Goal: Information Seeking & Learning: Learn about a topic

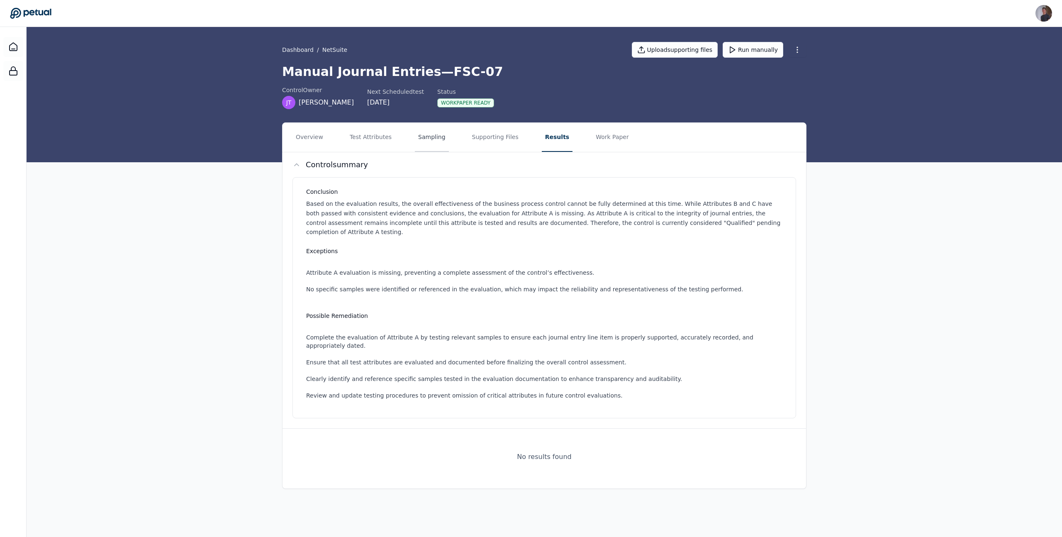
click at [429, 143] on button "Sampling" at bounding box center [432, 137] width 34 height 29
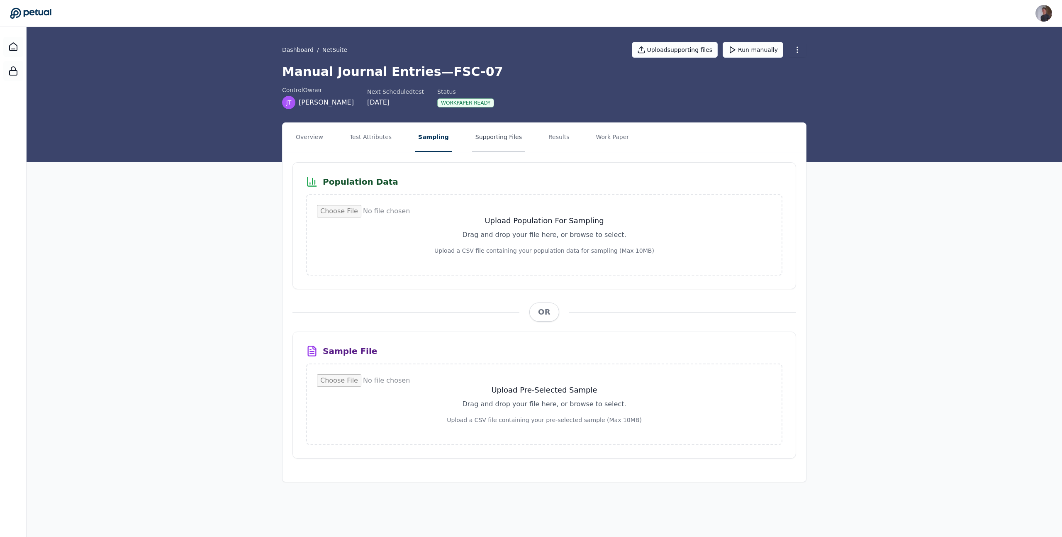
click at [479, 143] on button "Supporting Files" at bounding box center [498, 137] width 53 height 29
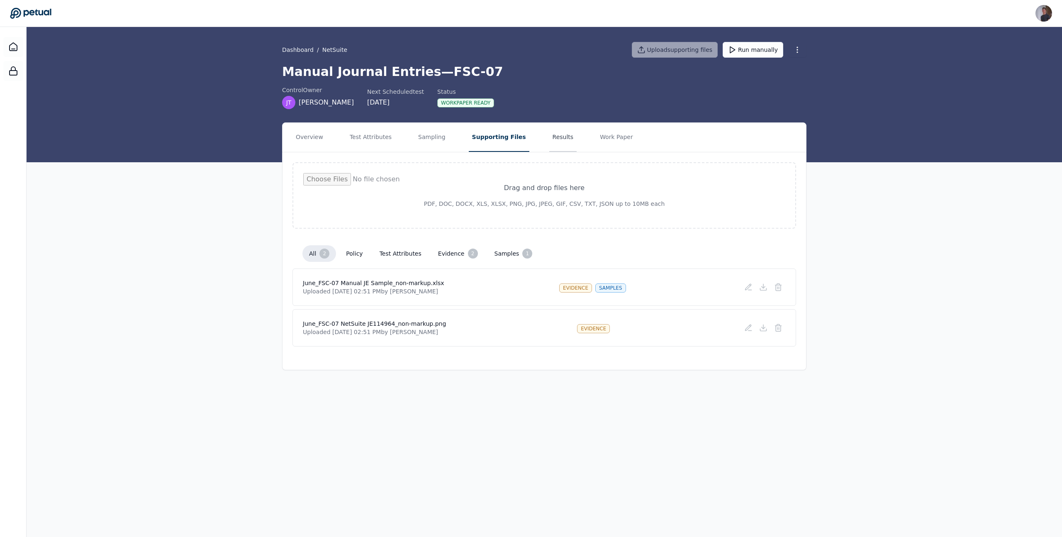
click at [550, 144] on button "Results" at bounding box center [563, 137] width 28 height 29
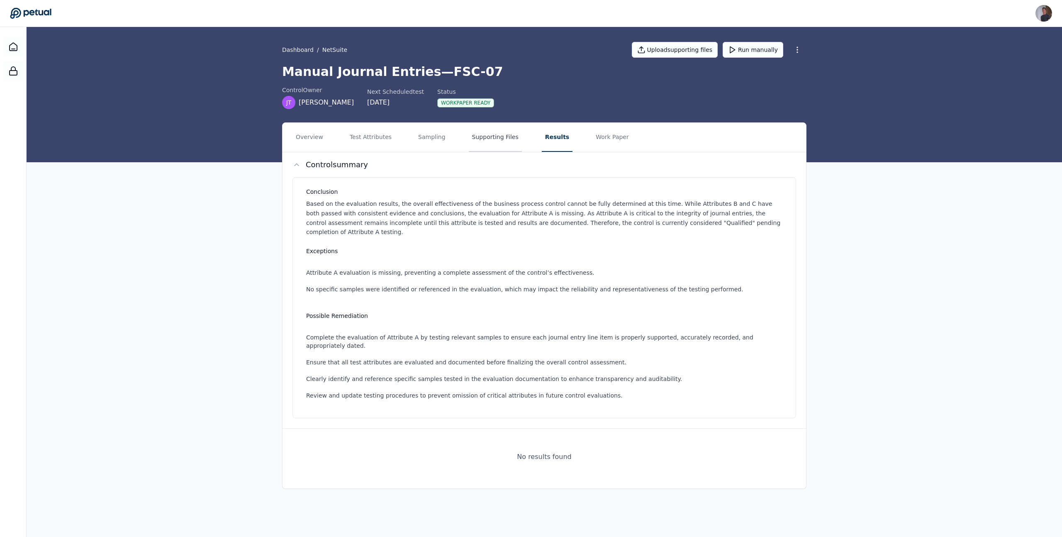
click at [496, 151] on button "Supporting Files" at bounding box center [495, 137] width 53 height 29
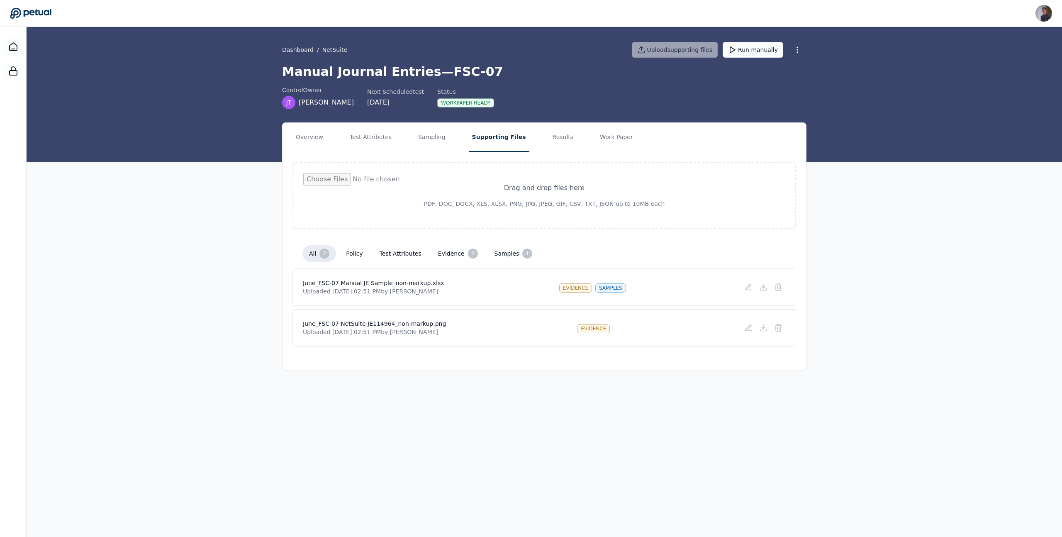
click at [529, 142] on nav "Overview Test Attributes Sampling Supporting Files Results Work Paper" at bounding box center [545, 137] width 524 height 29
click at [549, 137] on button "Results" at bounding box center [563, 137] width 28 height 29
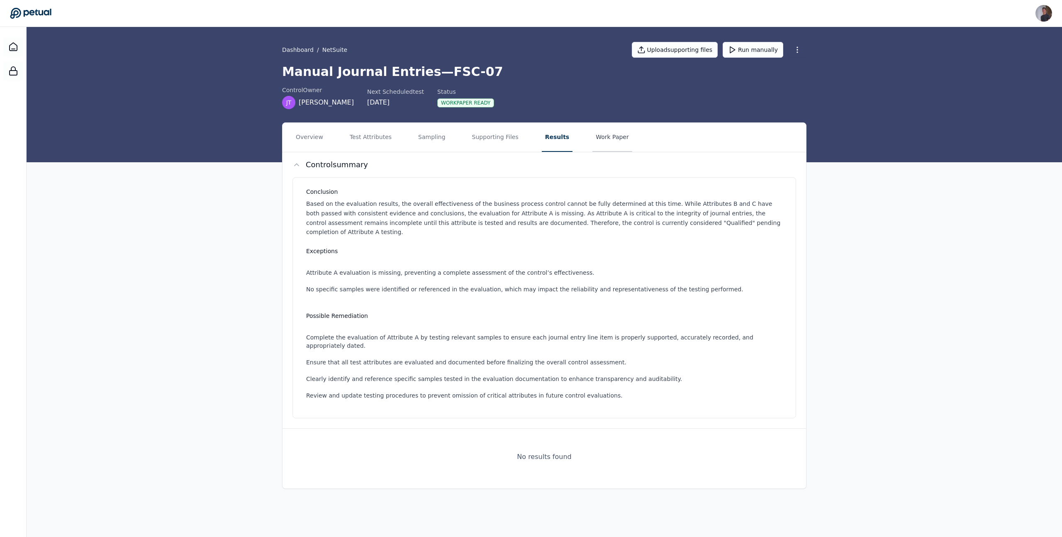
click at [603, 140] on button "Work Paper" at bounding box center [613, 137] width 40 height 29
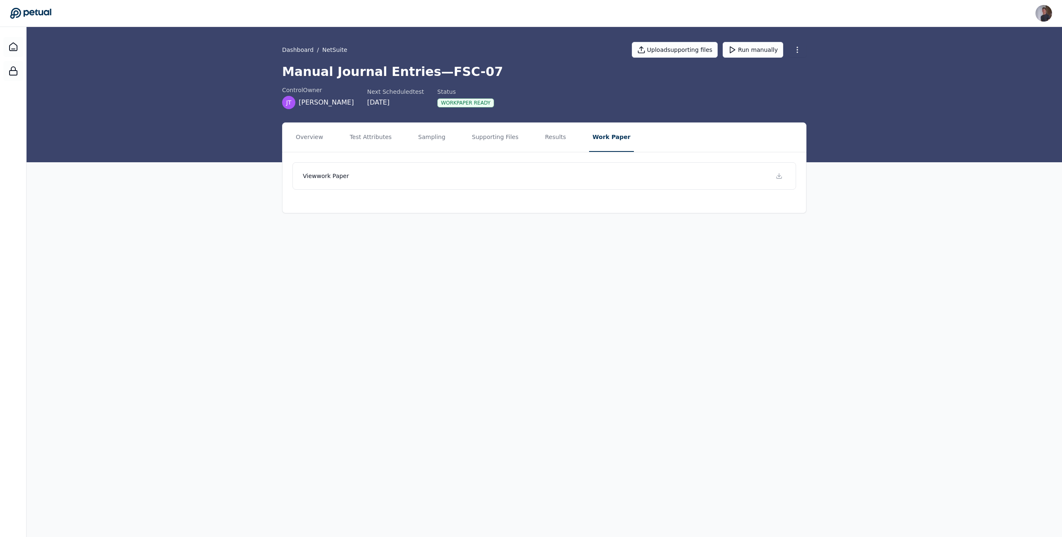
click at [569, 412] on main "Dashboard / NetSuite Upload supporting files Run manually Manual Journal Entrie…" at bounding box center [545, 282] width 1036 height 510
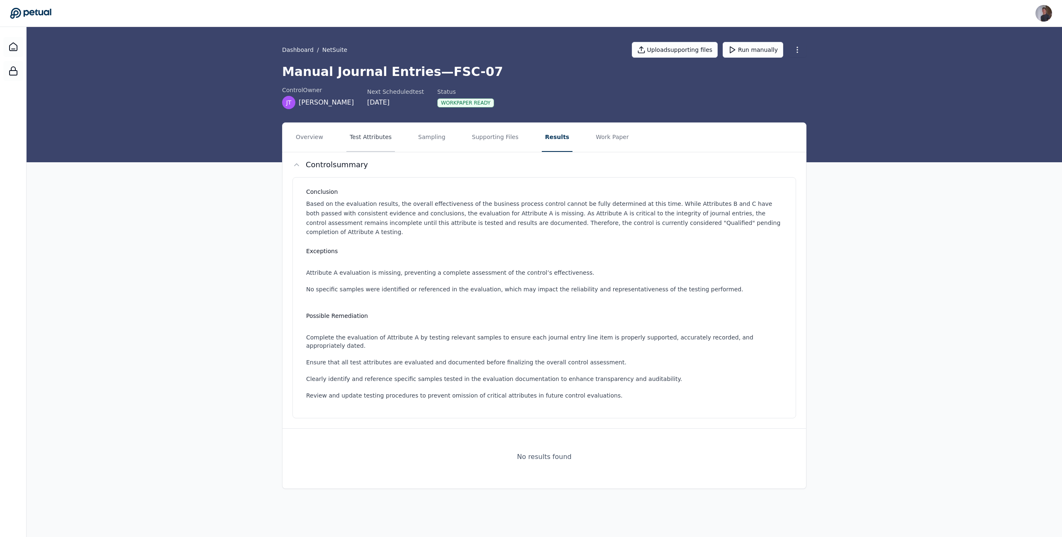
click at [374, 150] on button "Test Attributes" at bounding box center [370, 137] width 49 height 29
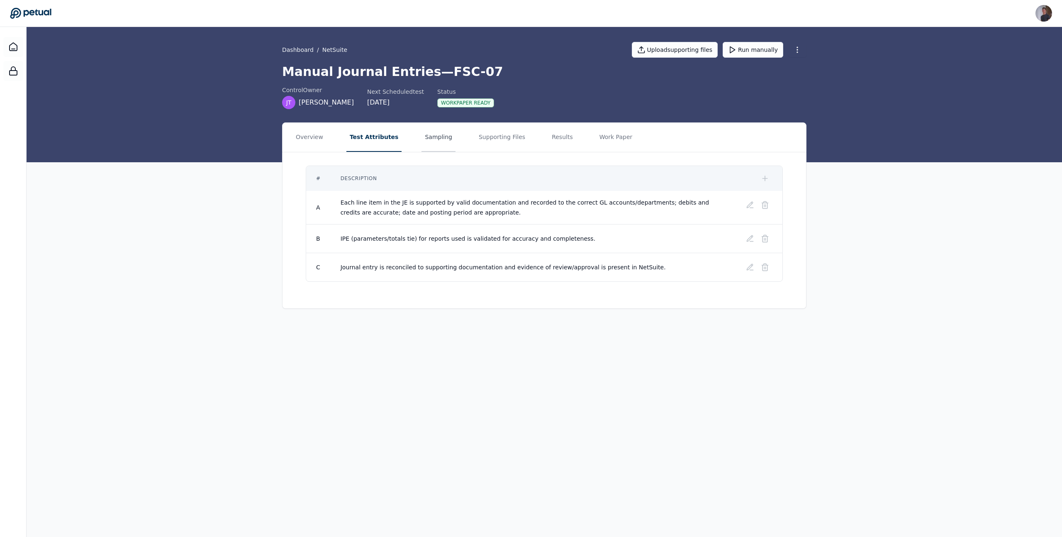
click at [424, 135] on button "Sampling" at bounding box center [439, 137] width 34 height 29
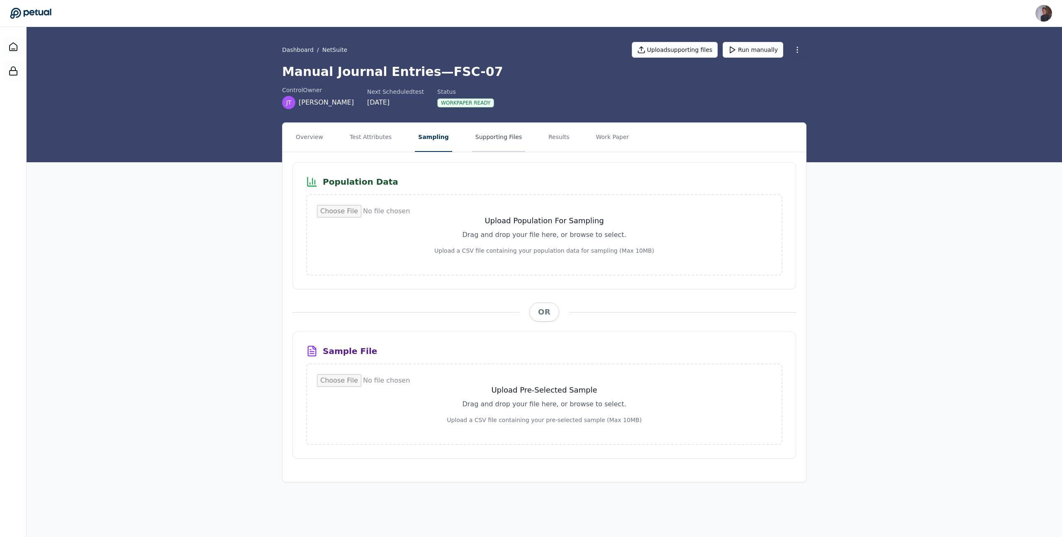
click at [494, 135] on button "Supporting Files" at bounding box center [498, 137] width 53 height 29
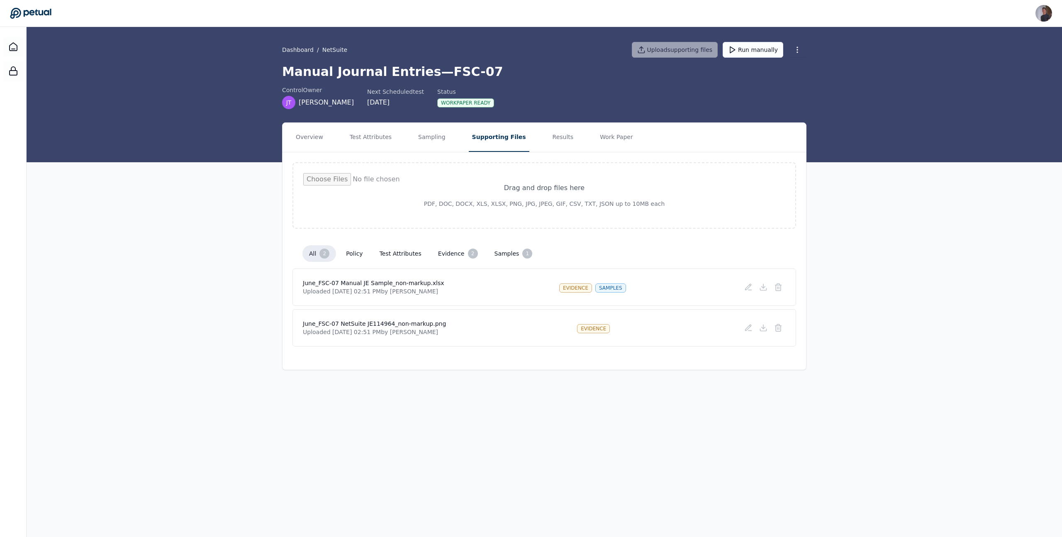
click at [565, 135] on nav "Overview Test Attributes Sampling Supporting Files Results Work Paper" at bounding box center [545, 137] width 524 height 29
click at [549, 137] on button "Results" at bounding box center [563, 137] width 28 height 29
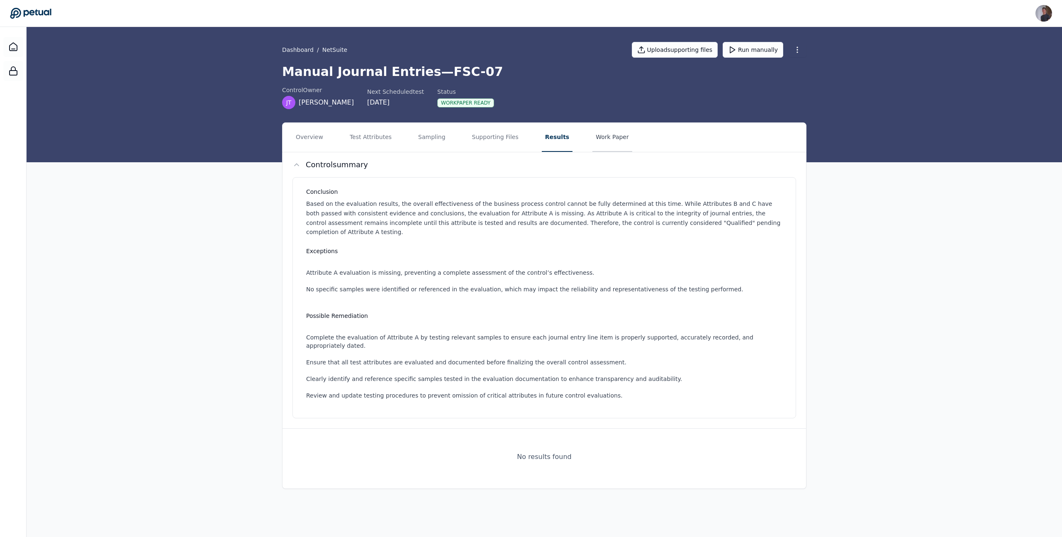
click at [606, 138] on button "Work Paper" at bounding box center [613, 137] width 40 height 29
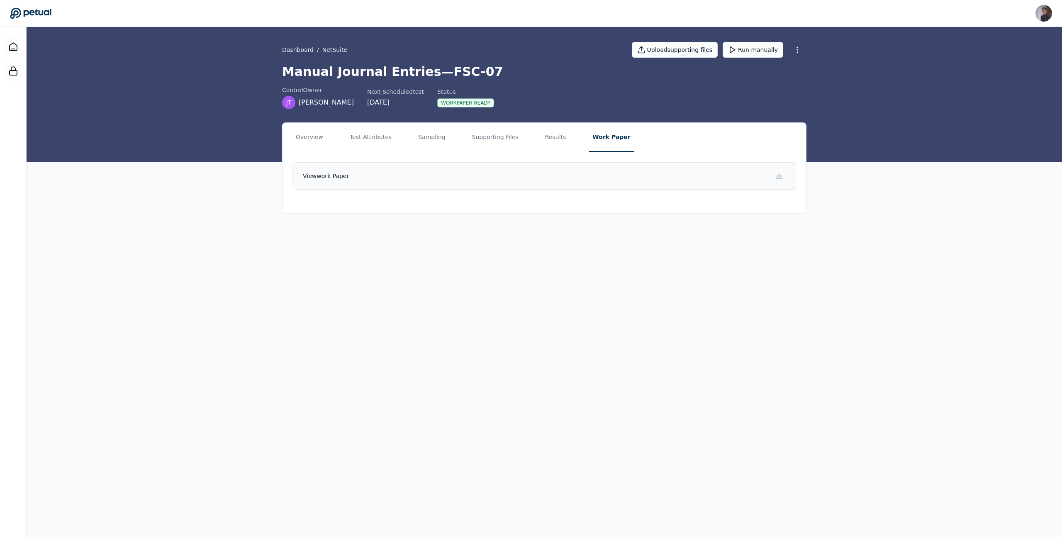
click at [601, 177] on link "View work paper" at bounding box center [545, 175] width 504 height 27
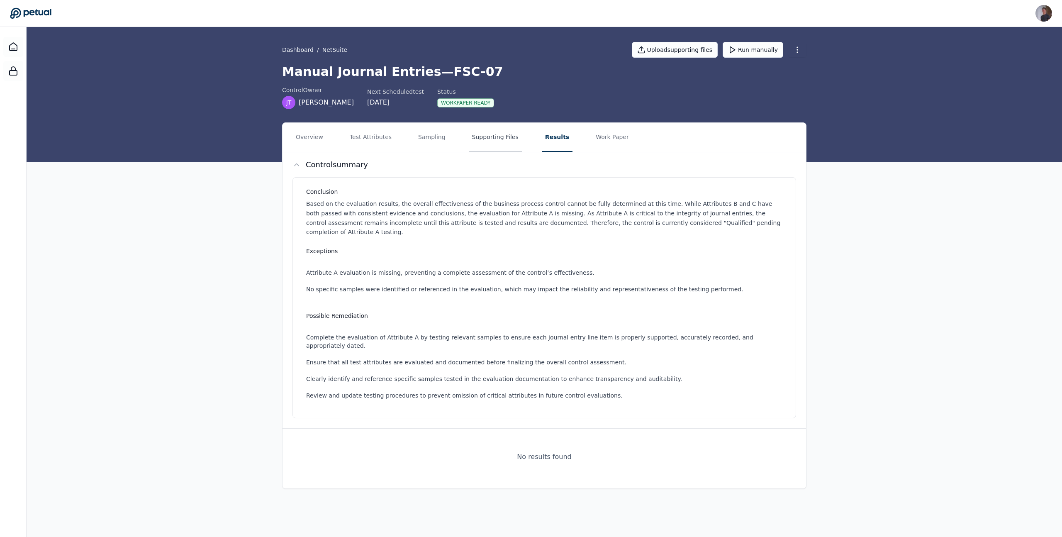
click at [478, 138] on button "Supporting Files" at bounding box center [495, 137] width 53 height 29
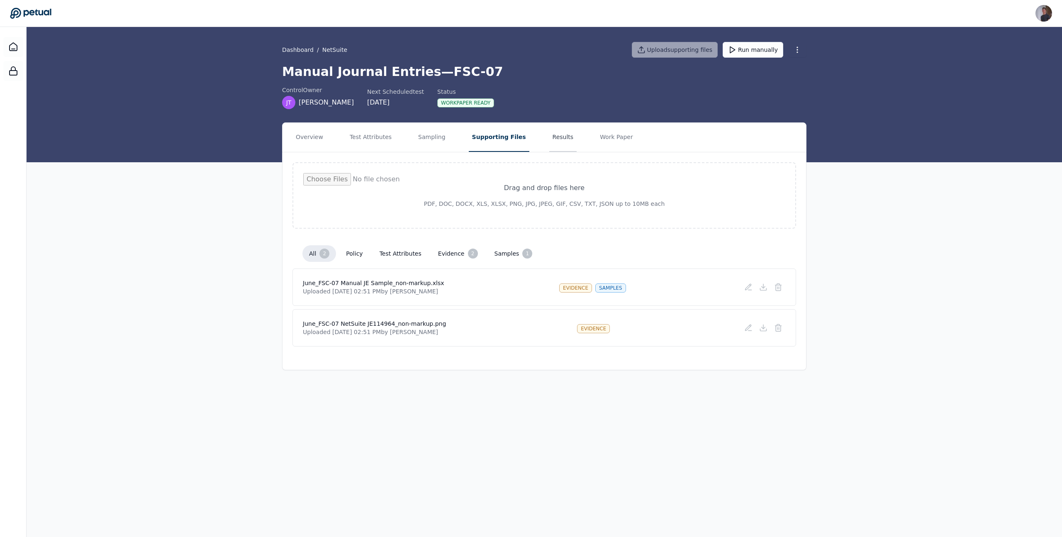
click at [549, 148] on button "Results" at bounding box center [563, 137] width 28 height 29
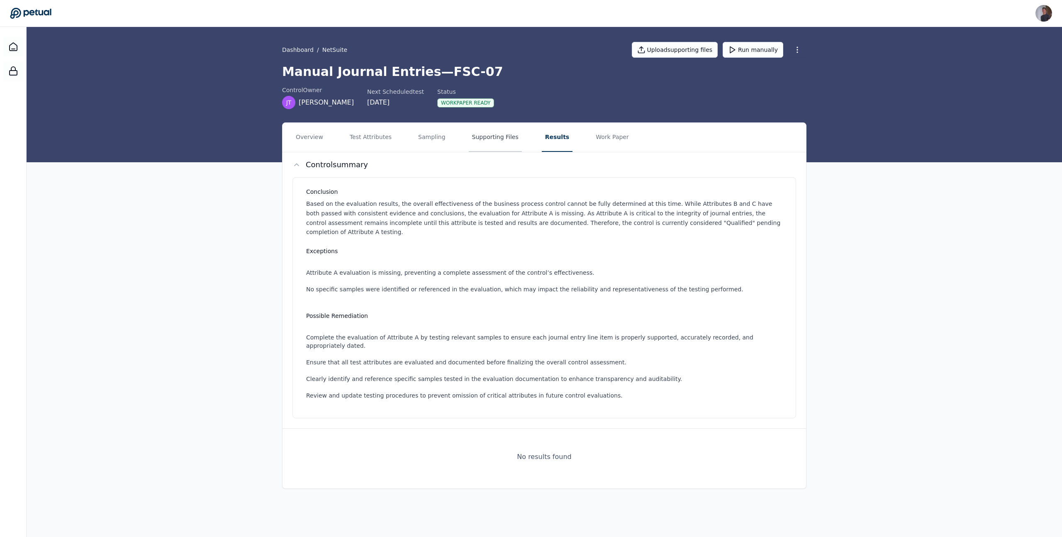
click at [505, 149] on button "Supporting Files" at bounding box center [495, 137] width 53 height 29
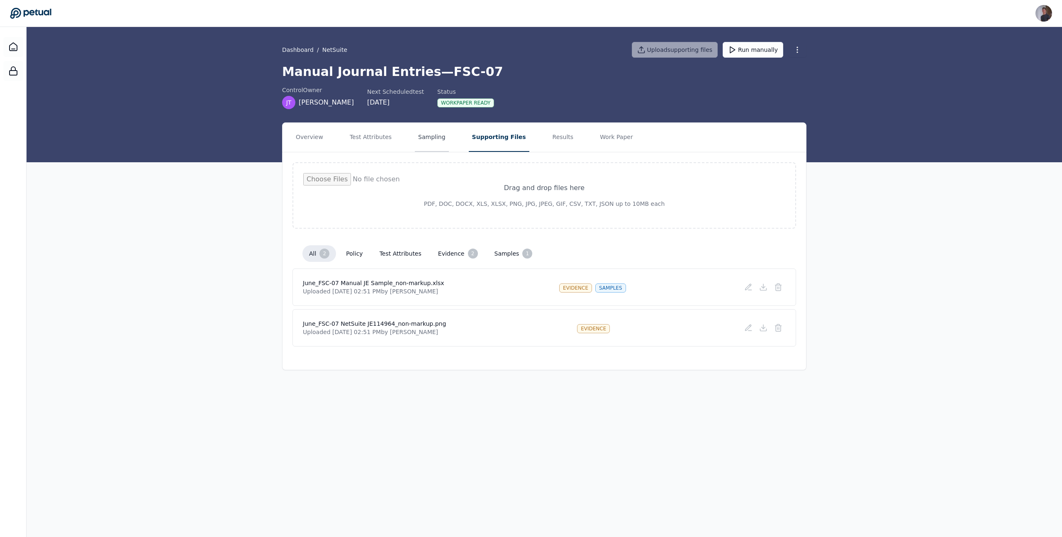
click at [432, 145] on button "Sampling" at bounding box center [432, 137] width 34 height 29
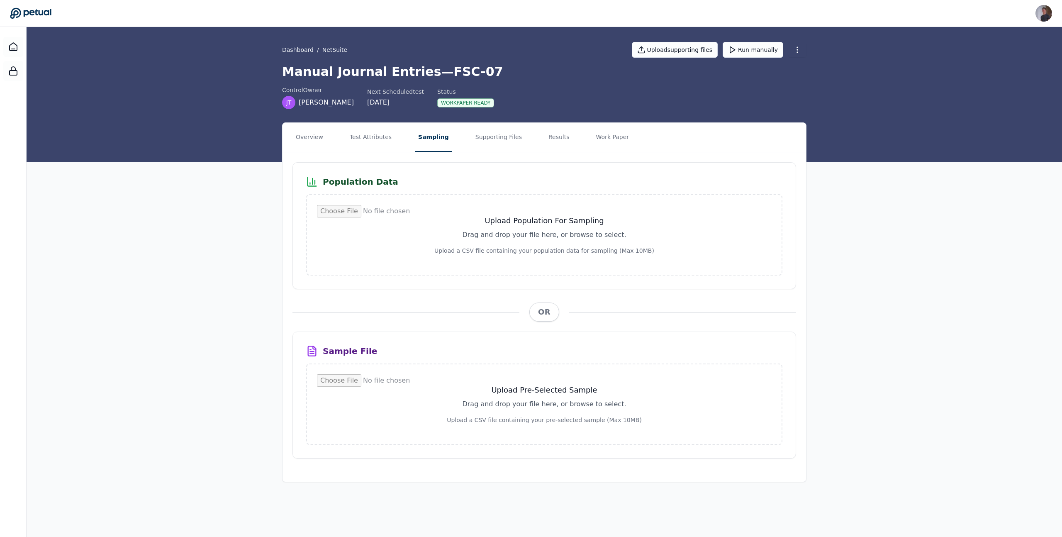
click at [534, 144] on nav "Overview Test Attributes Sampling Supporting Files Results Work Paper" at bounding box center [545, 137] width 524 height 29
click at [557, 134] on button "Results" at bounding box center [559, 137] width 28 height 29
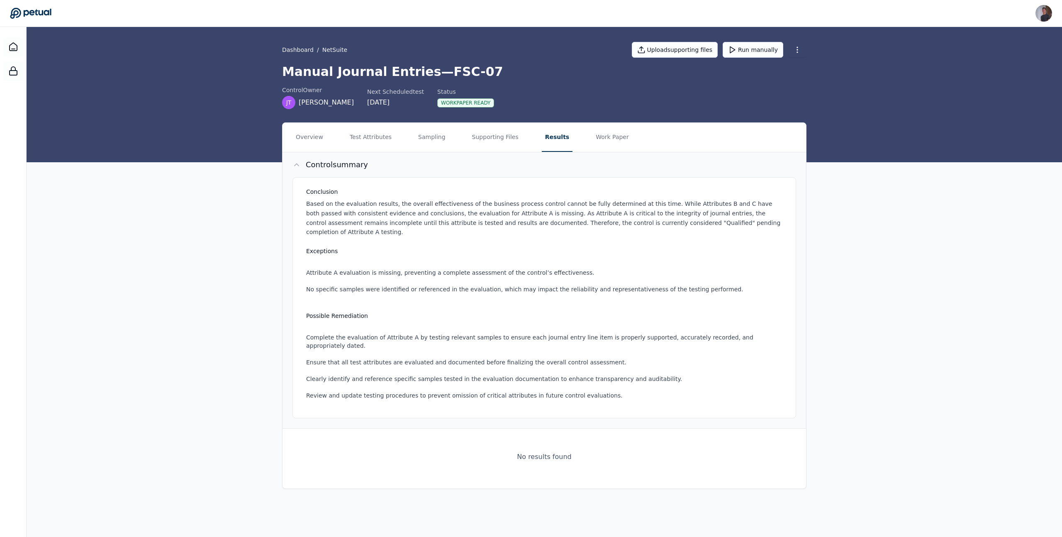
click at [497, 234] on div "Conclusion Based on the evaluation results, the overall effectiveness of the bu…" at bounding box center [545, 297] width 504 height 241
click at [497, 222] on p "Based on the evaluation results, the overall effectiveness of the business proc…" at bounding box center [546, 218] width 480 height 38
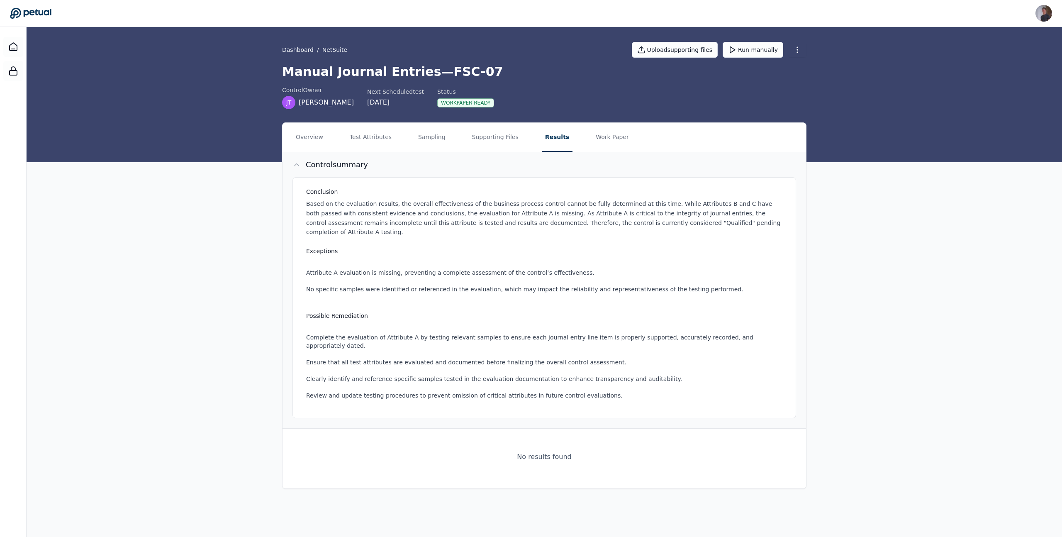
click at [609, 260] on ul "Attribute A evaluation is missing, preventing a complete assessment of the cont…" at bounding box center [546, 280] width 480 height 41
click at [496, 141] on button "Supporting Files" at bounding box center [495, 137] width 53 height 29
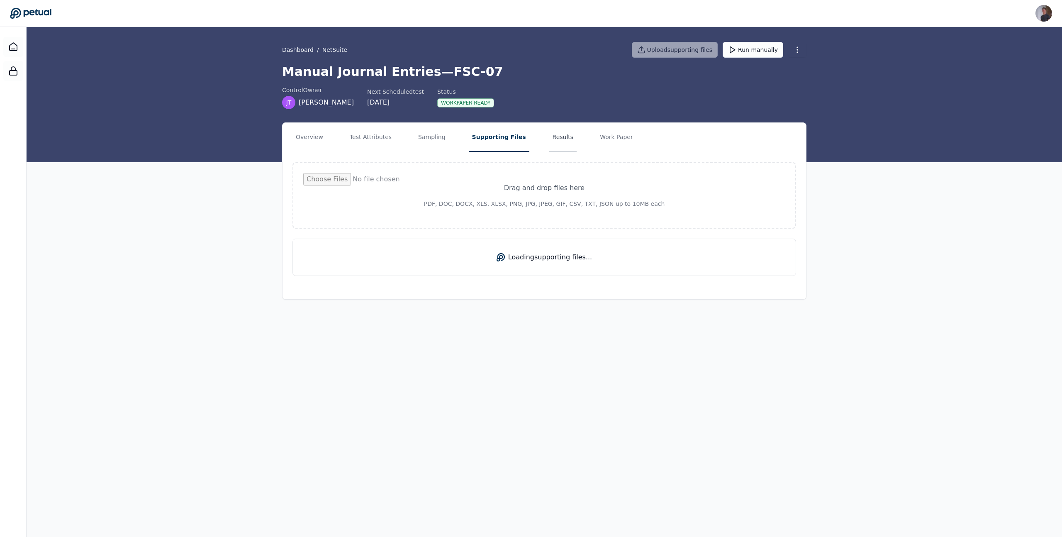
click at [549, 141] on button "Results" at bounding box center [563, 137] width 28 height 29
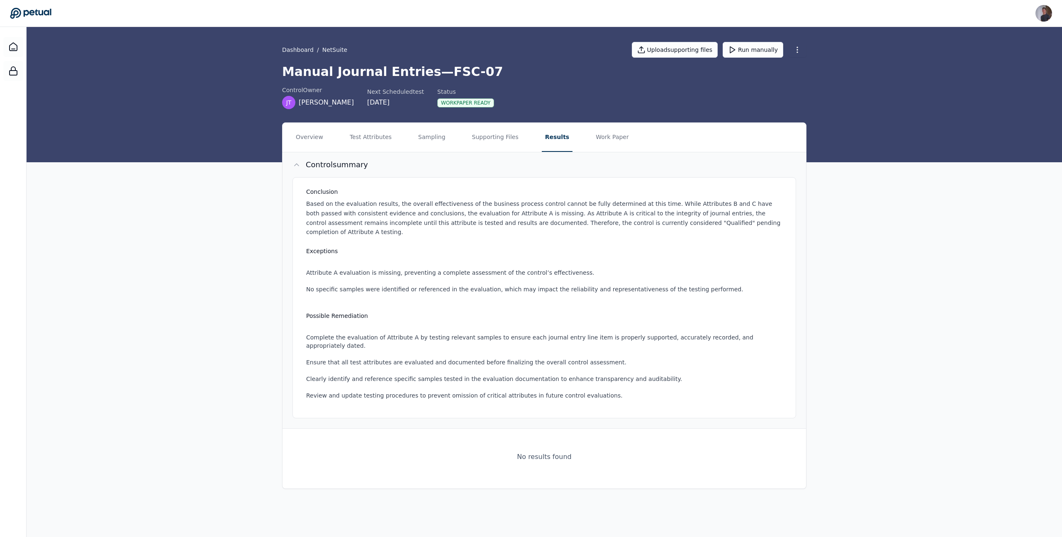
click at [538, 211] on p "Based on the evaluation results, the overall effectiveness of the business proc…" at bounding box center [546, 218] width 480 height 38
click at [461, 295] on div "Conclusion Based on the evaluation results, the overall effectiveness of the bu…" at bounding box center [545, 297] width 504 height 241
click at [442, 284] on ul "Attribute A evaluation is missing, preventing a complete assessment of the cont…" at bounding box center [546, 280] width 480 height 41
click at [442, 285] on li "No specific samples were identified or referenced in the evaluation, which may …" at bounding box center [546, 289] width 480 height 8
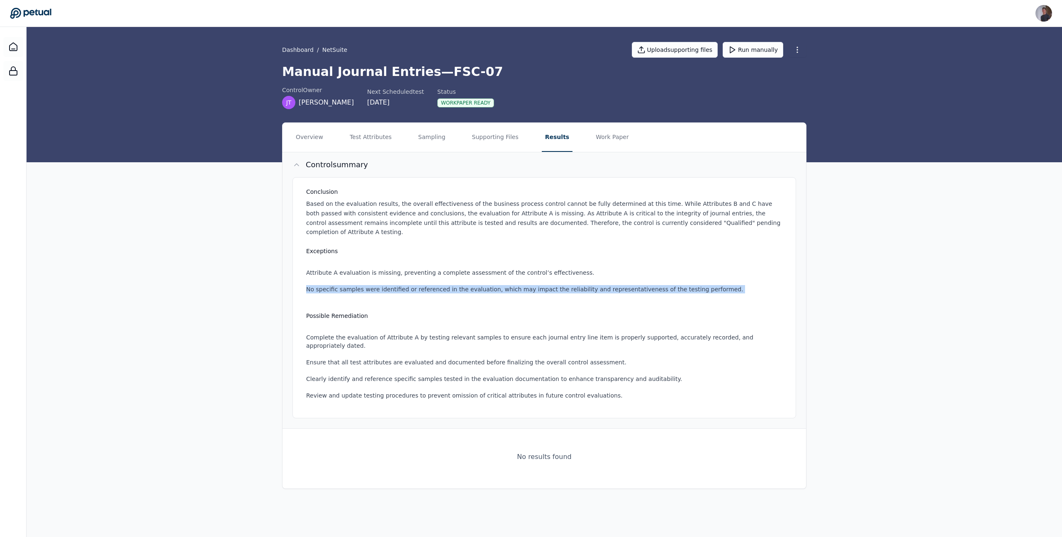
click at [442, 285] on li "No specific samples were identified or referenced in the evaluation, which may …" at bounding box center [546, 289] width 480 height 8
click at [381, 268] on li "Attribute A evaluation is missing, preventing a complete assessment of the cont…" at bounding box center [546, 272] width 480 height 8
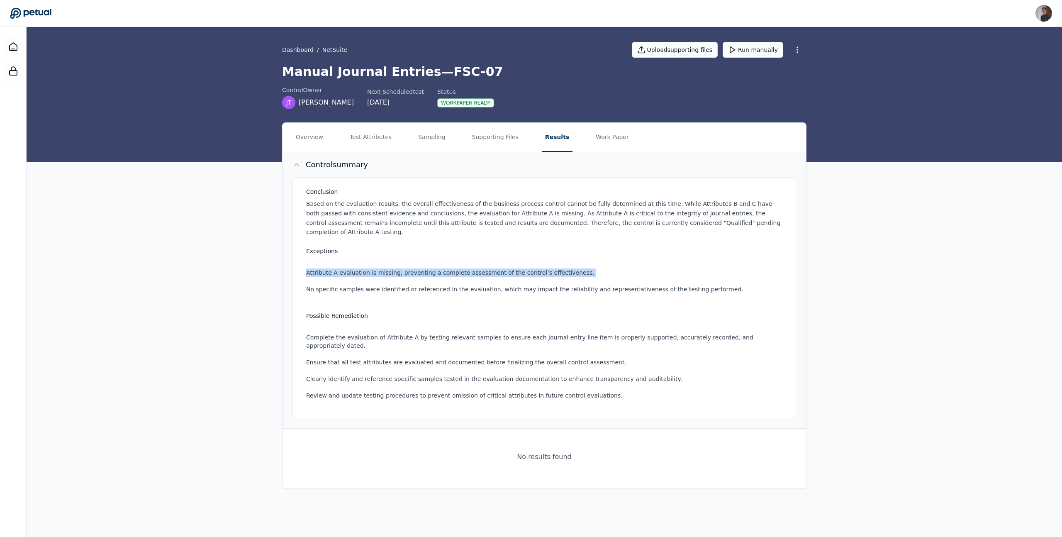
click at [381, 268] on li "Attribute A evaluation is missing, preventing a complete assessment of the cont…" at bounding box center [546, 272] width 480 height 8
click at [537, 268] on li "Attribute A evaluation is missing, preventing a complete assessment of the cont…" at bounding box center [546, 272] width 480 height 8
click at [538, 285] on li "No specific samples were identified or referenced in the evaluation, which may …" at bounding box center [546, 289] width 480 height 8
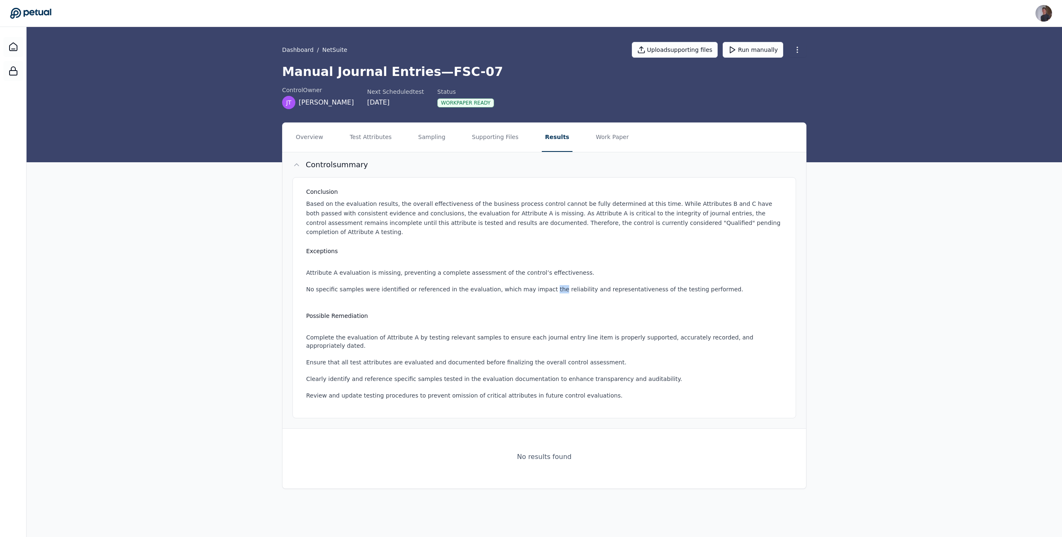
click at [538, 285] on li "No specific samples were identified or referenced in the evaluation, which may …" at bounding box center [546, 289] width 480 height 8
click at [482, 268] on li "Attribute A evaluation is missing, preventing a complete assessment of the cont…" at bounding box center [546, 272] width 480 height 8
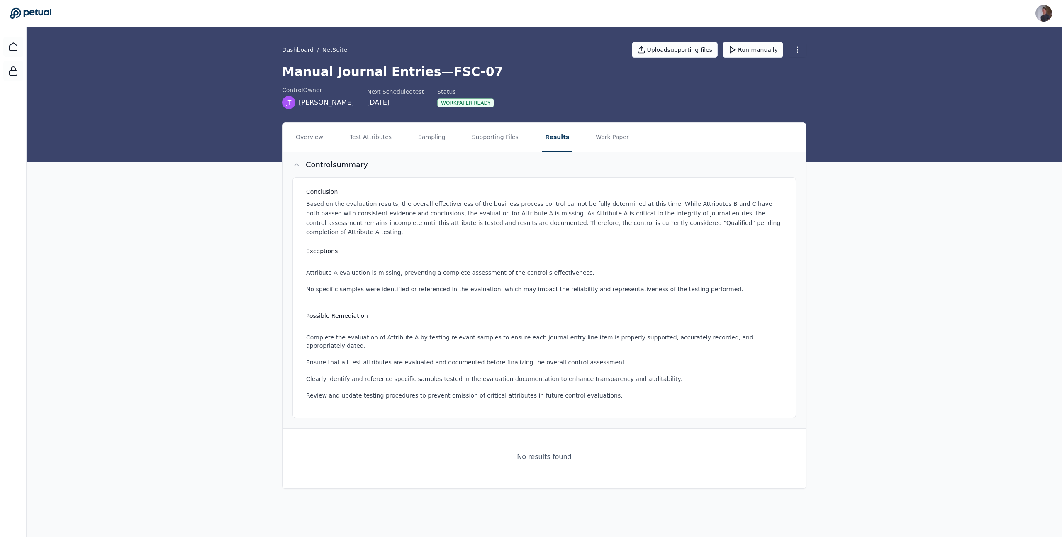
click at [486, 294] on div "Conclusion Based on the evaluation results, the overall effectiveness of the bu…" at bounding box center [545, 297] width 504 height 241
click at [485, 285] on ul "Attribute A evaluation is missing, preventing a complete assessment of the cont…" at bounding box center [546, 280] width 480 height 41
click at [485, 284] on ul "Attribute A evaluation is missing, preventing a complete assessment of the cont…" at bounding box center [546, 280] width 480 height 41
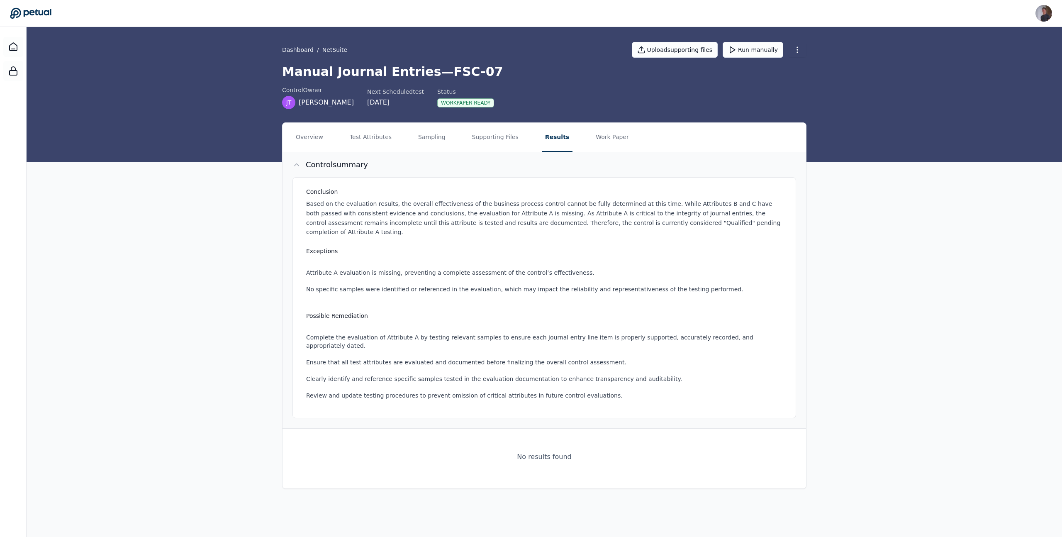
click at [482, 285] on li "No specific samples were identified or referenced in the evaluation, which may …" at bounding box center [546, 289] width 480 height 8
click at [498, 312] on h3 "Possible Remediation" at bounding box center [546, 316] width 480 height 8
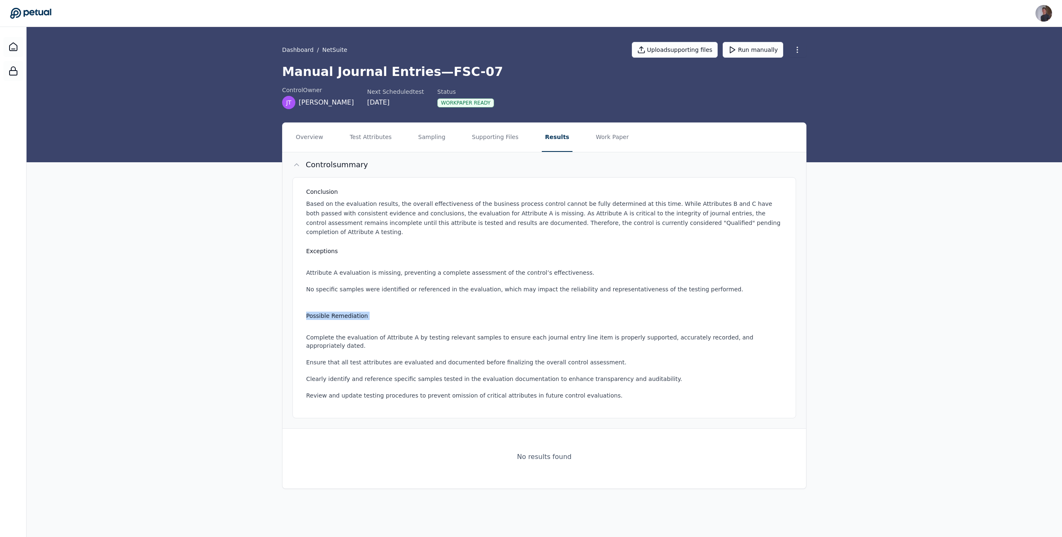
click at [498, 312] on h3 "Possible Remediation" at bounding box center [546, 316] width 480 height 8
click at [498, 358] on li "Ensure that all test attributes are evaluated and documented before finalizing …" at bounding box center [546, 362] width 480 height 8
click at [510, 333] on li "Complete the evaluation of Attribute A by testing relevant samples to ensure ea…" at bounding box center [546, 341] width 480 height 17
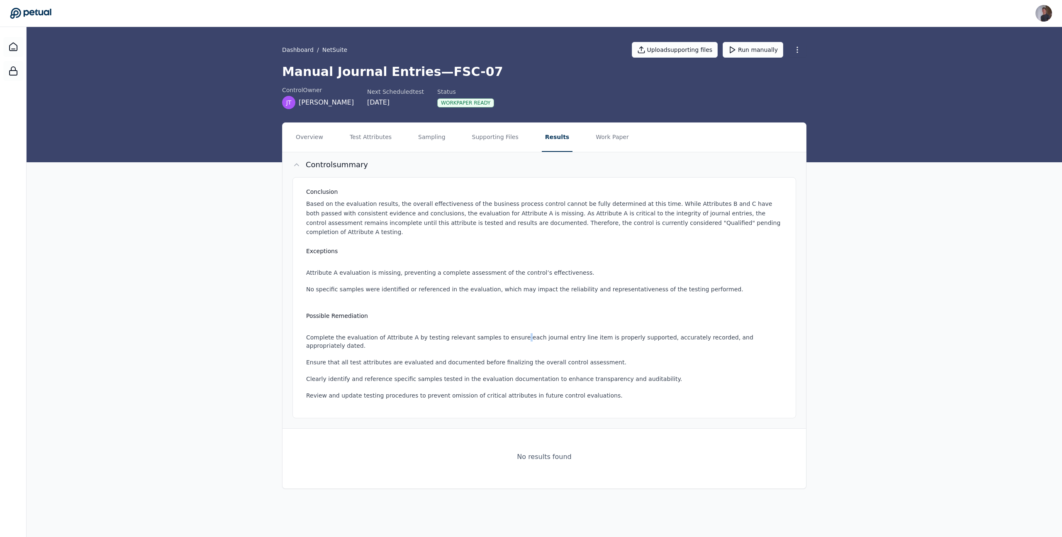
click at [510, 333] on li "Complete the evaluation of Attribute A by testing relevant samples to ensure ea…" at bounding box center [546, 341] width 480 height 17
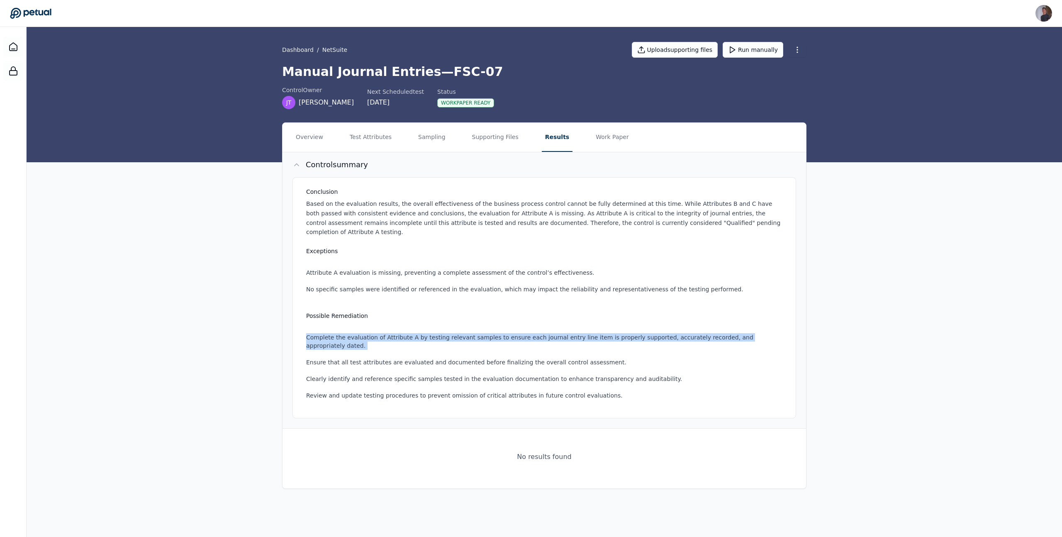
click at [510, 333] on li "Complete the evaluation of Attribute A by testing relevant samples to ensure ea…" at bounding box center [546, 341] width 480 height 17
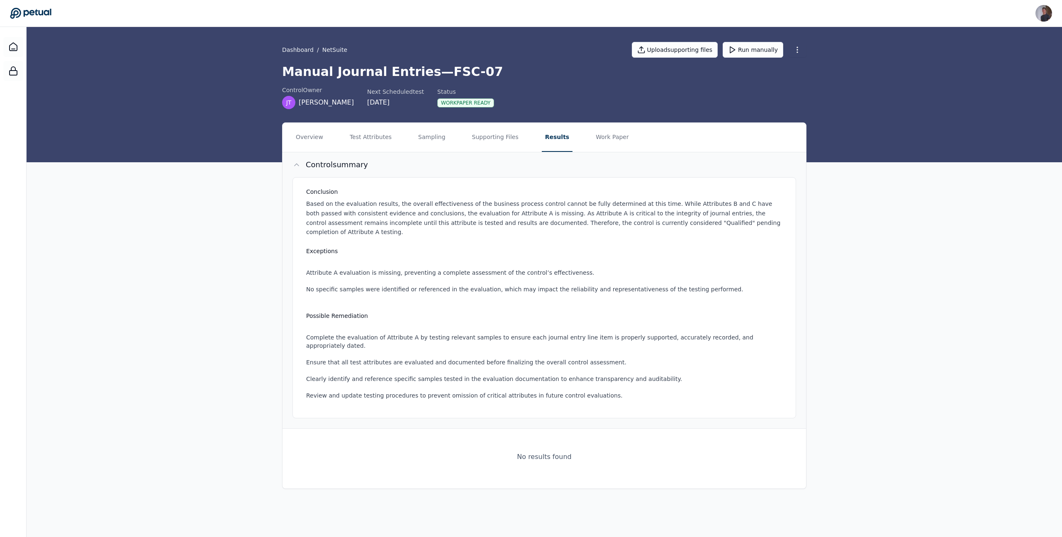
click at [519, 333] on li "Complete the evaluation of Attribute A by testing relevant samples to ensure ea…" at bounding box center [546, 341] width 480 height 17
click at [359, 212] on p "Based on the evaluation results, the overall effectiveness of the business proc…" at bounding box center [546, 218] width 480 height 38
click at [377, 159] on button "Control summary" at bounding box center [545, 164] width 524 height 25
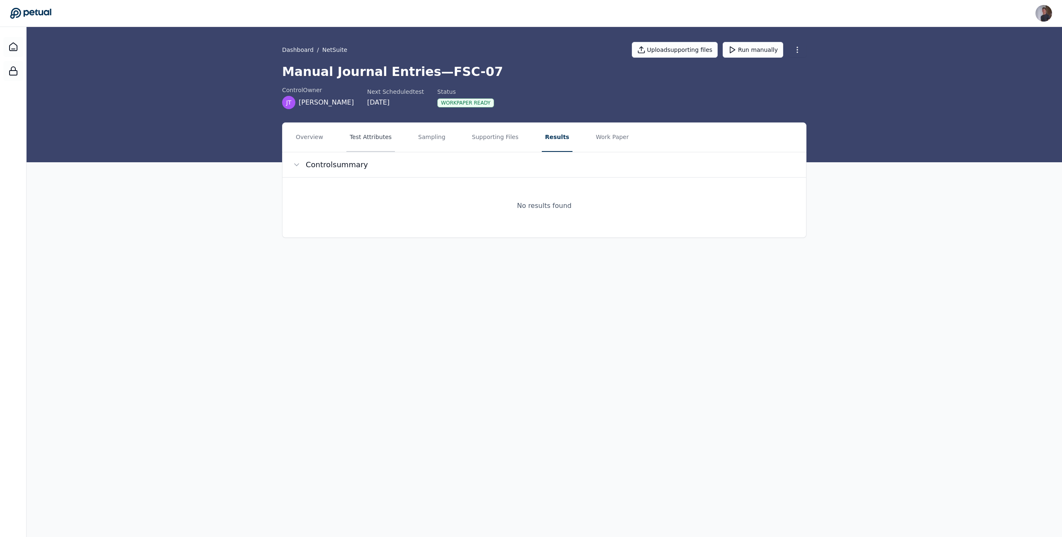
click at [377, 144] on button "Test Attributes" at bounding box center [370, 137] width 49 height 29
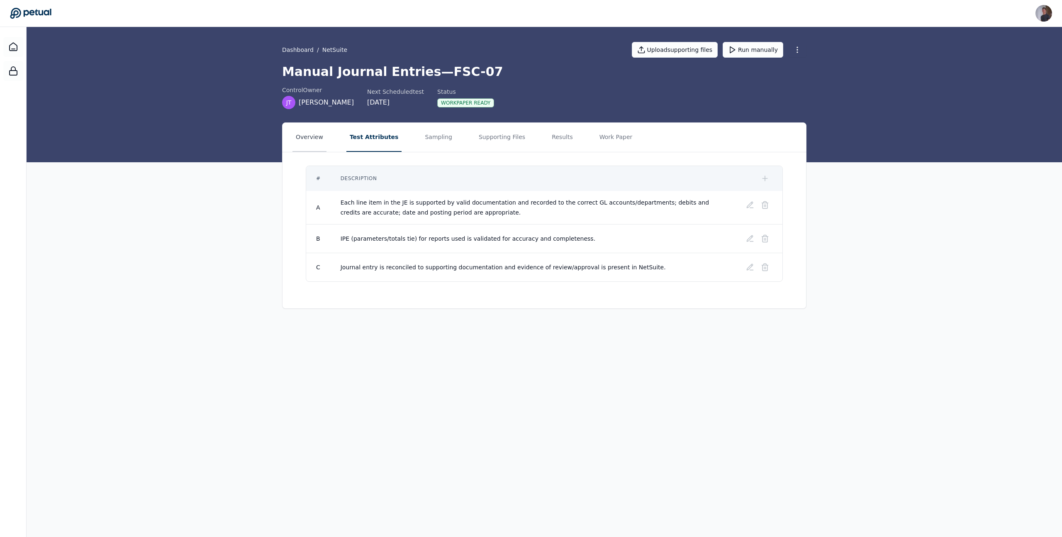
click at [315, 143] on button "Overview" at bounding box center [310, 137] width 34 height 29
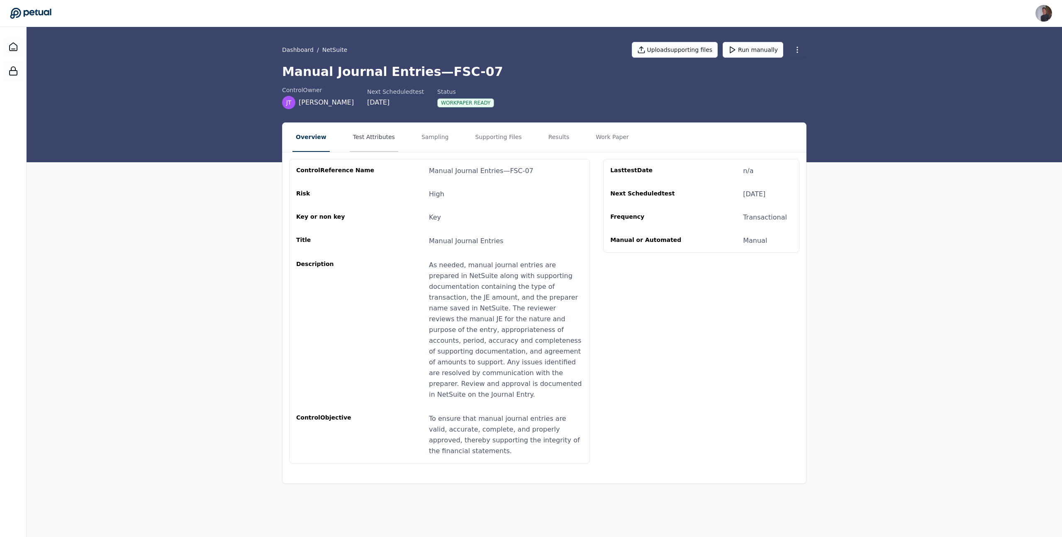
click at [368, 128] on button "Test Attributes" at bounding box center [374, 137] width 49 height 29
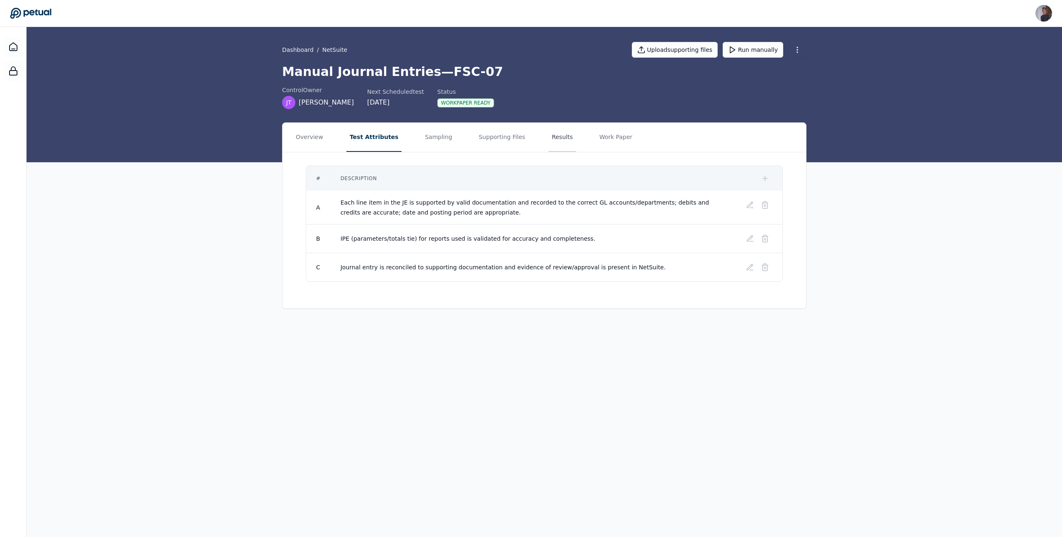
click at [549, 144] on button "Results" at bounding box center [563, 137] width 28 height 29
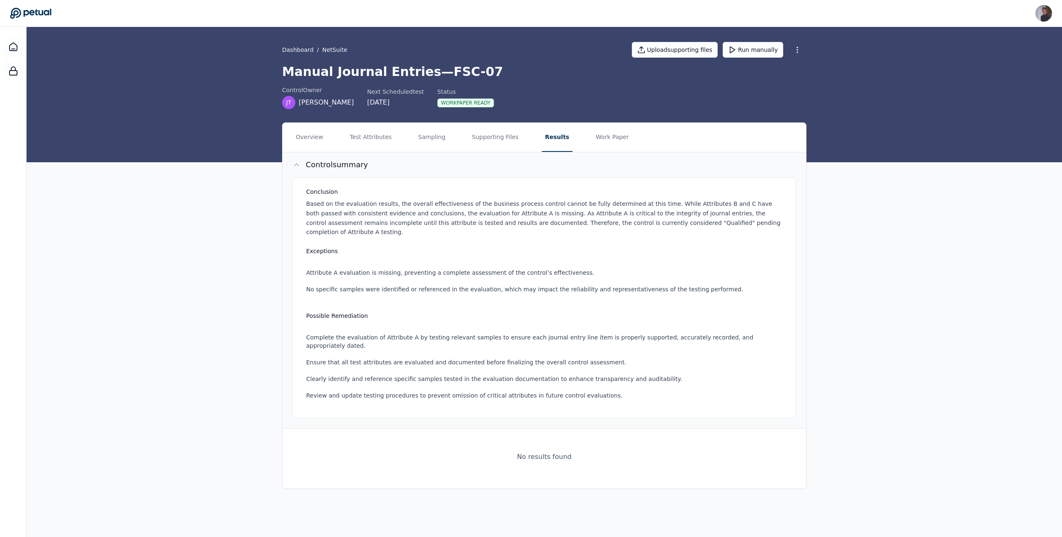
click at [441, 201] on p "Based on the evaluation results, the overall effectiveness of the business proc…" at bounding box center [546, 218] width 480 height 38
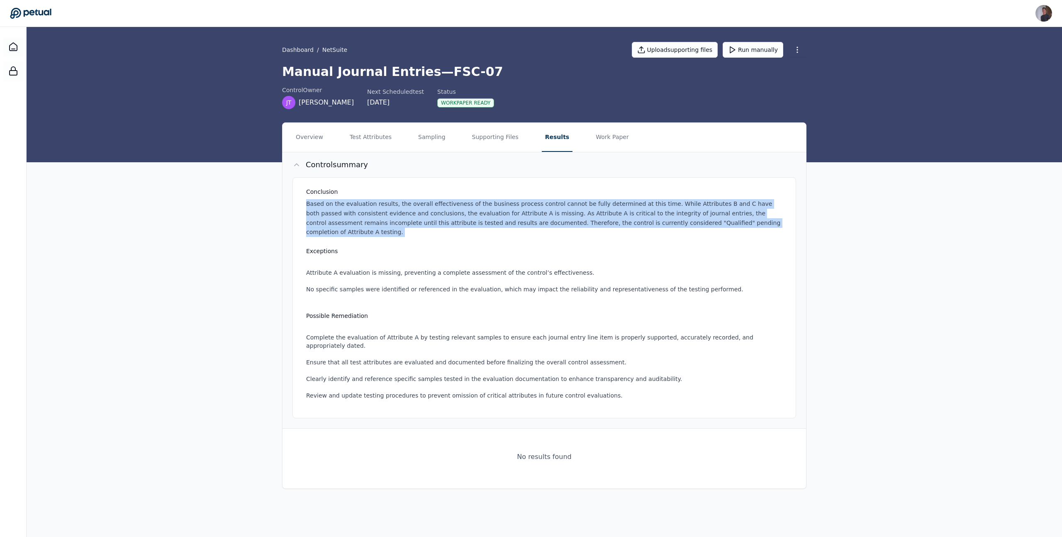
click at [441, 201] on p "Based on the evaluation results, the overall effectiveness of the business proc…" at bounding box center [546, 218] width 480 height 38
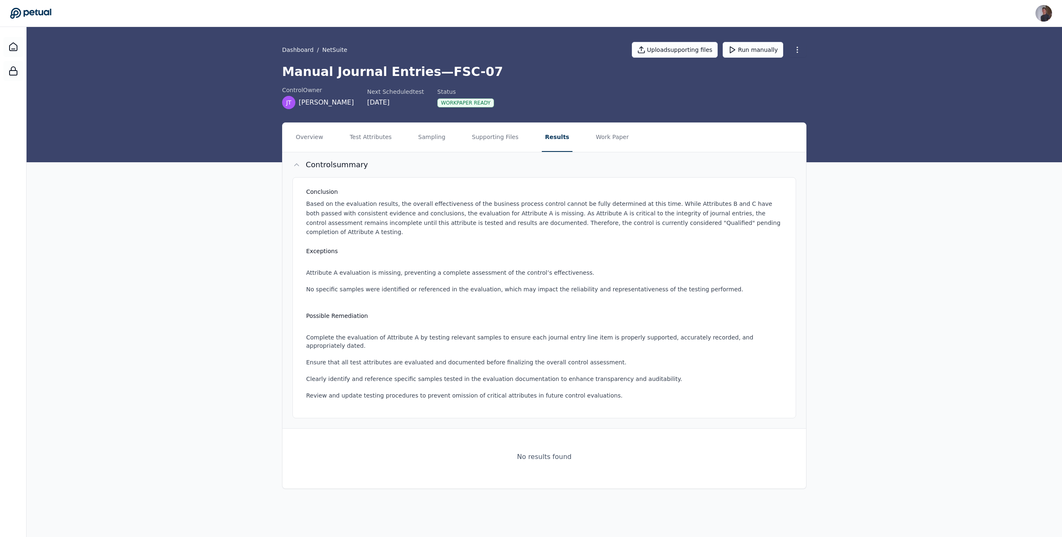
click at [426, 173] on button "Control summary" at bounding box center [545, 164] width 524 height 25
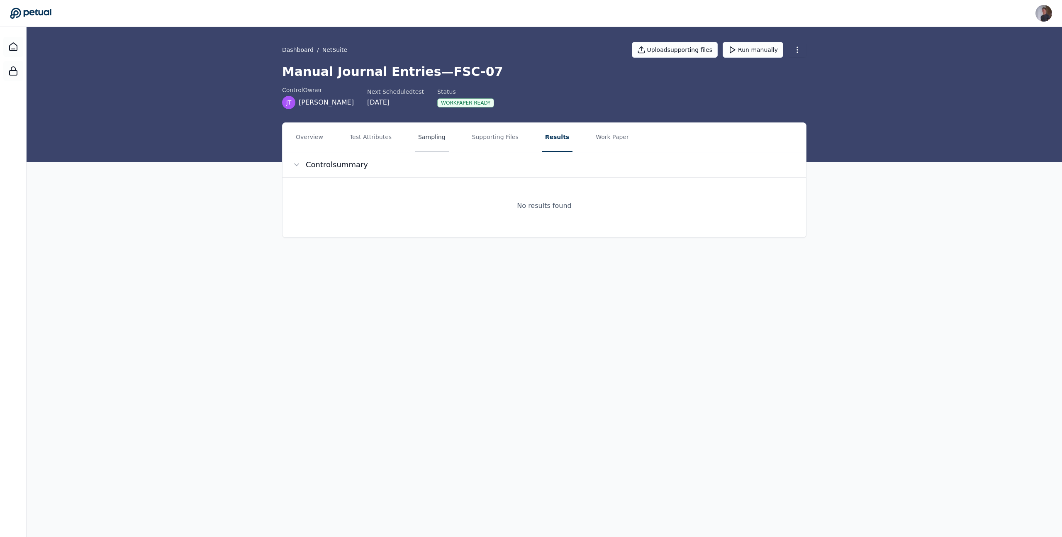
click at [417, 146] on button "Sampling" at bounding box center [432, 137] width 34 height 29
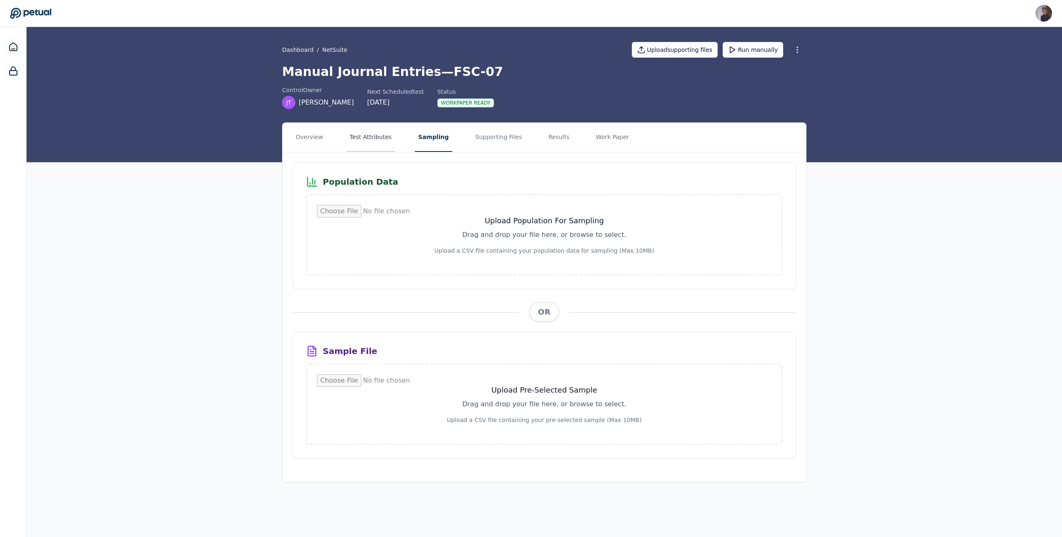
click at [378, 138] on button "Test Attributes" at bounding box center [370, 137] width 49 height 29
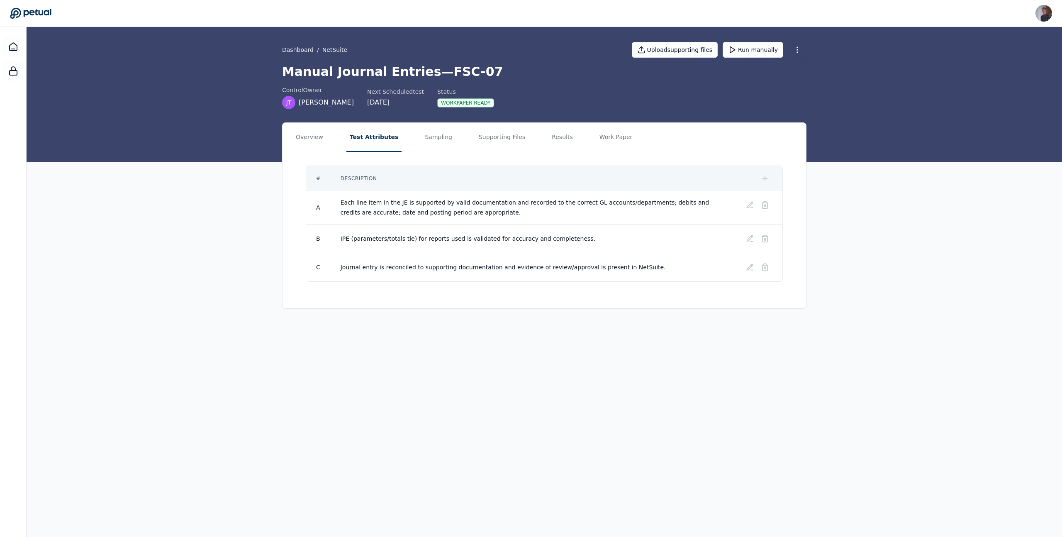
click at [510, 442] on main "Dashboard / NetSuite Upload supporting files Run manually Manual Journal Entrie…" at bounding box center [545, 282] width 1036 height 510
click at [433, 141] on button "Sampling" at bounding box center [439, 137] width 34 height 29
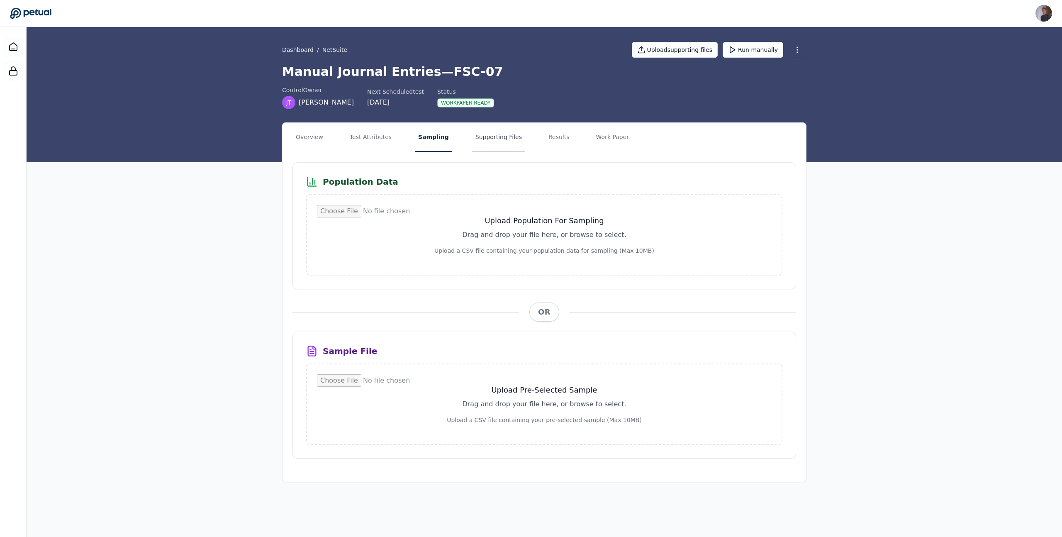
click at [482, 141] on button "Supporting Files" at bounding box center [498, 137] width 53 height 29
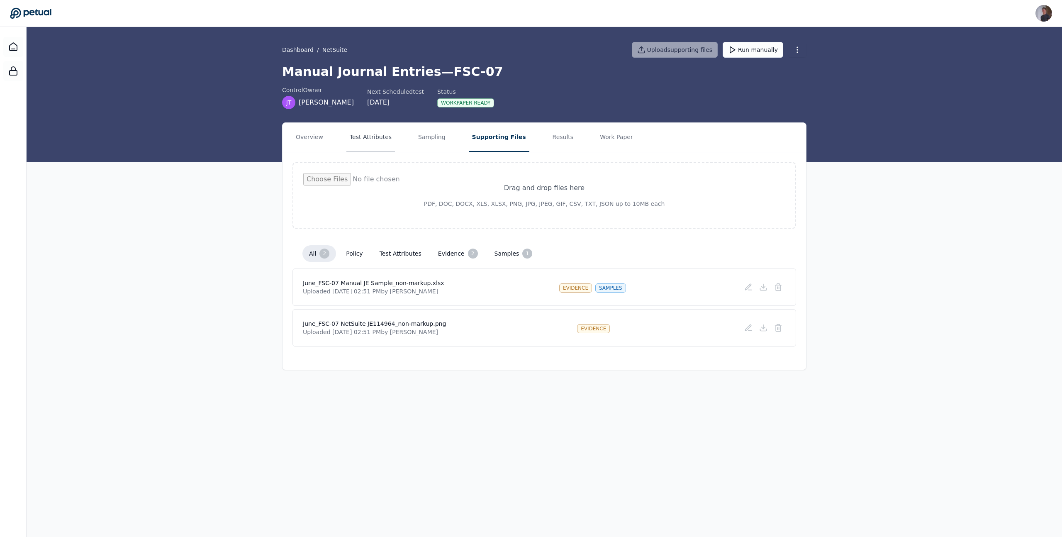
click at [373, 130] on button "Test Attributes" at bounding box center [370, 137] width 49 height 29
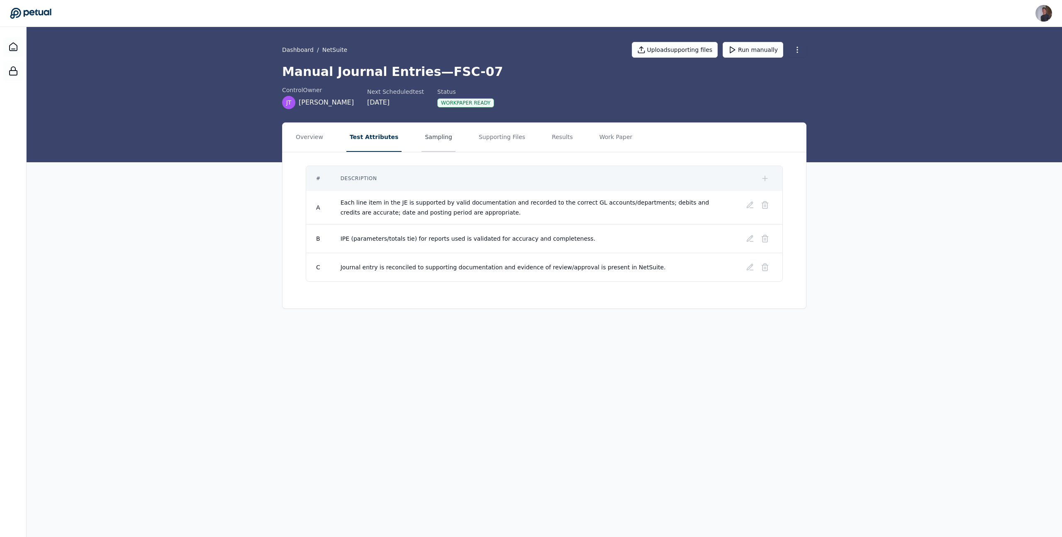
click at [422, 134] on button "Sampling" at bounding box center [439, 137] width 34 height 29
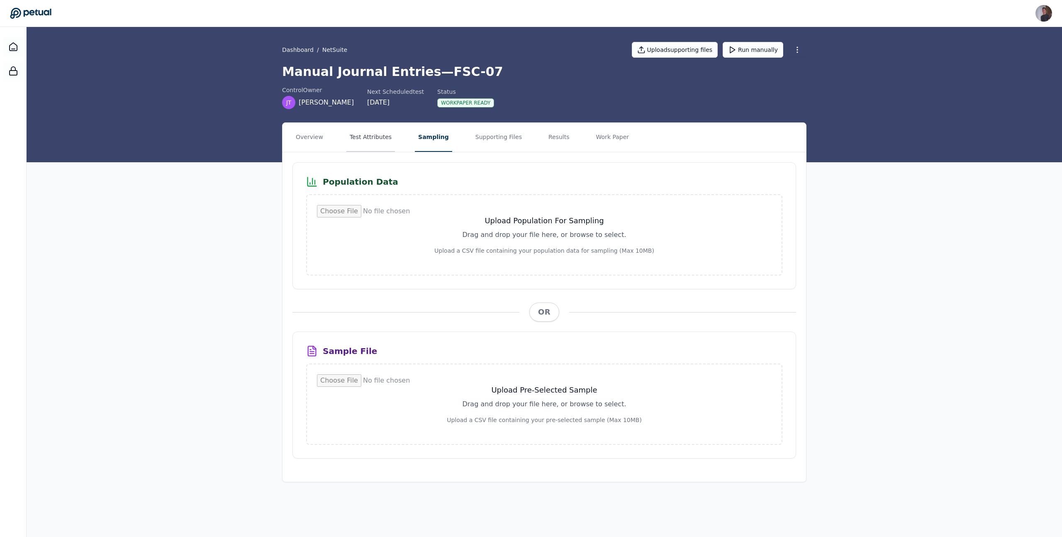
click at [359, 134] on button "Test Attributes" at bounding box center [370, 137] width 49 height 29
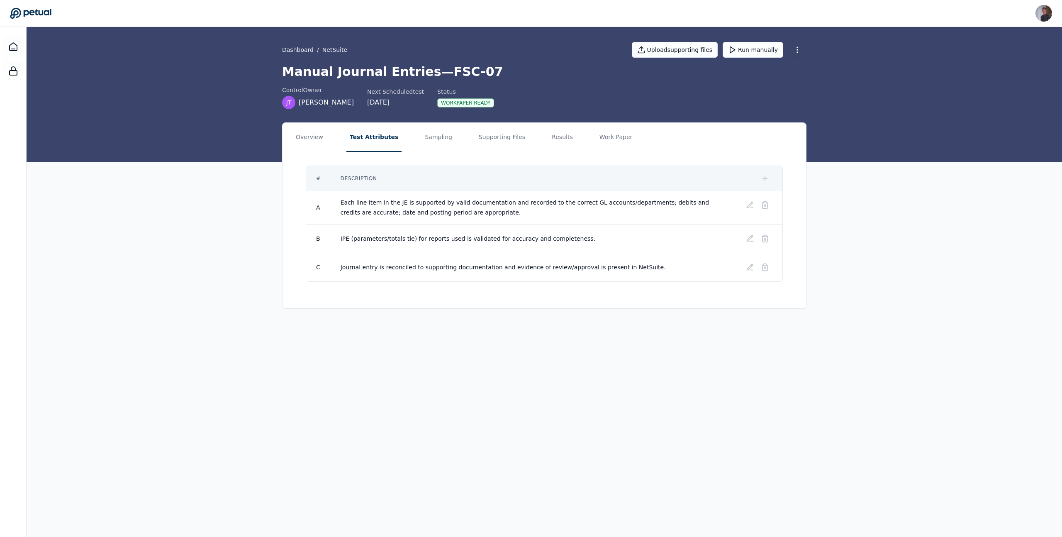
click at [526, 149] on nav "Overview Test Attributes Sampling Supporting Files Results Work Paper" at bounding box center [545, 137] width 524 height 29
click at [512, 147] on button "Supporting Files" at bounding box center [502, 137] width 53 height 29
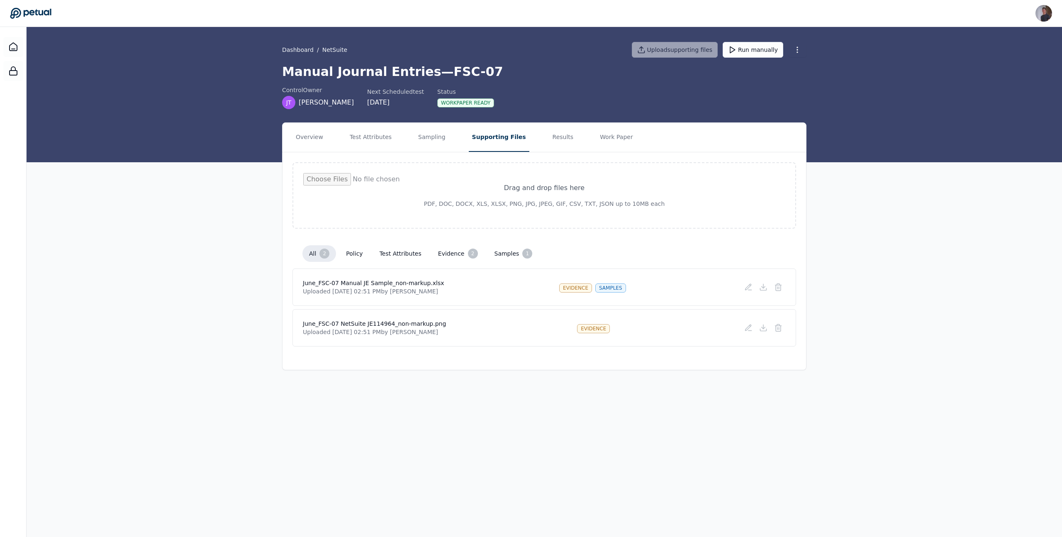
click at [527, 486] on main "Dashboard / NetSuite Upload supporting files Run manually Manual Journal Entrie…" at bounding box center [545, 282] width 1036 height 510
click at [496, 469] on main "Dashboard / NetSuite Upload supporting files Run manually Manual Journal Entrie…" at bounding box center [545, 282] width 1036 height 510
click at [545, 449] on main "Dashboard / NetSuite Upload supporting files Run manually Manual Journal Entrie…" at bounding box center [545, 282] width 1036 height 510
click at [422, 139] on button "Sampling" at bounding box center [432, 137] width 34 height 29
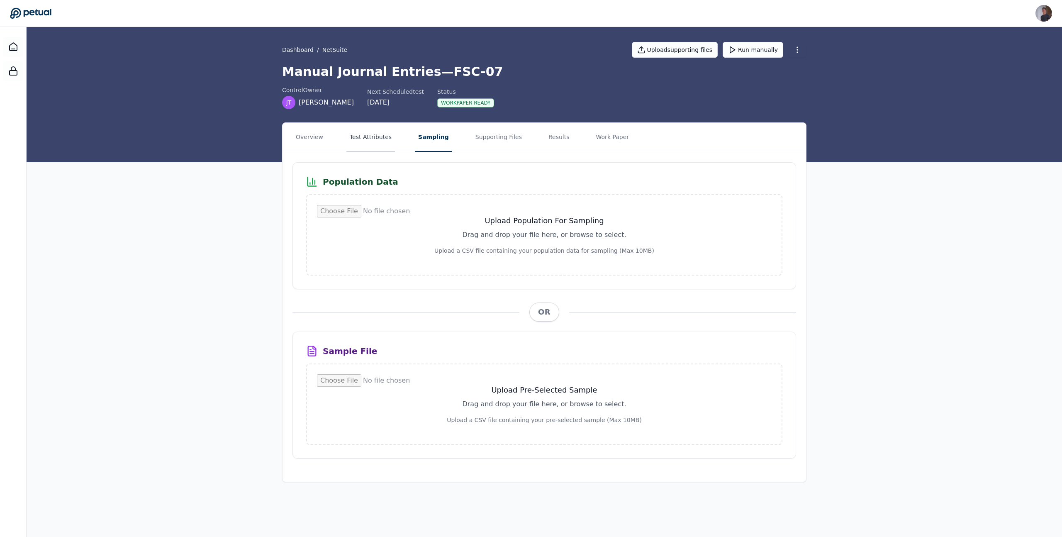
click at [366, 138] on button "Test Attributes" at bounding box center [370, 137] width 49 height 29
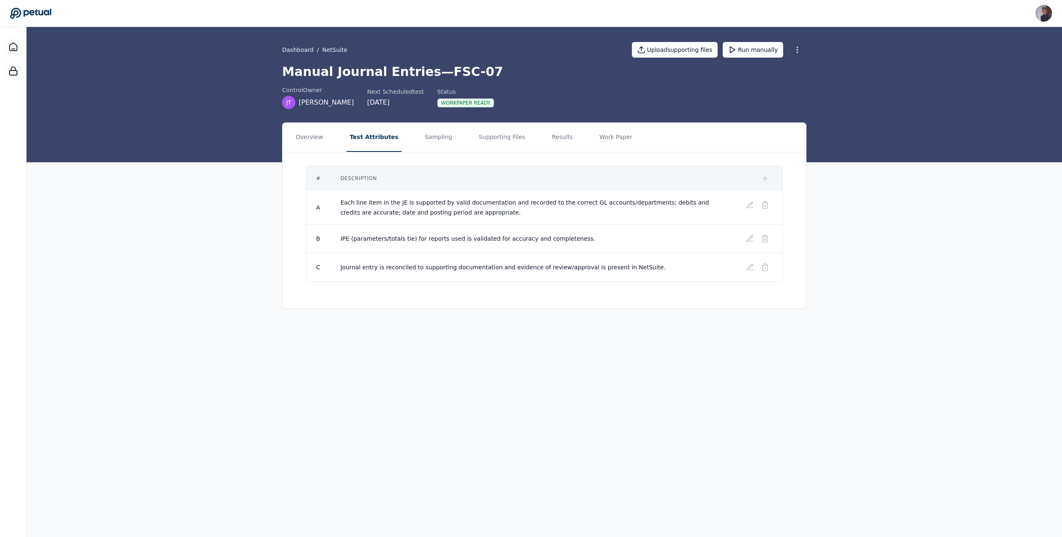
click at [462, 142] on nav "Overview Test Attributes Sampling Supporting Files Results Work Paper" at bounding box center [545, 137] width 524 height 29
click at [461, 153] on div "# Description A Each line item in the JE is supported by valid documentation an…" at bounding box center [545, 223] width 524 height 143
click at [476, 149] on button "Supporting Files" at bounding box center [502, 137] width 53 height 29
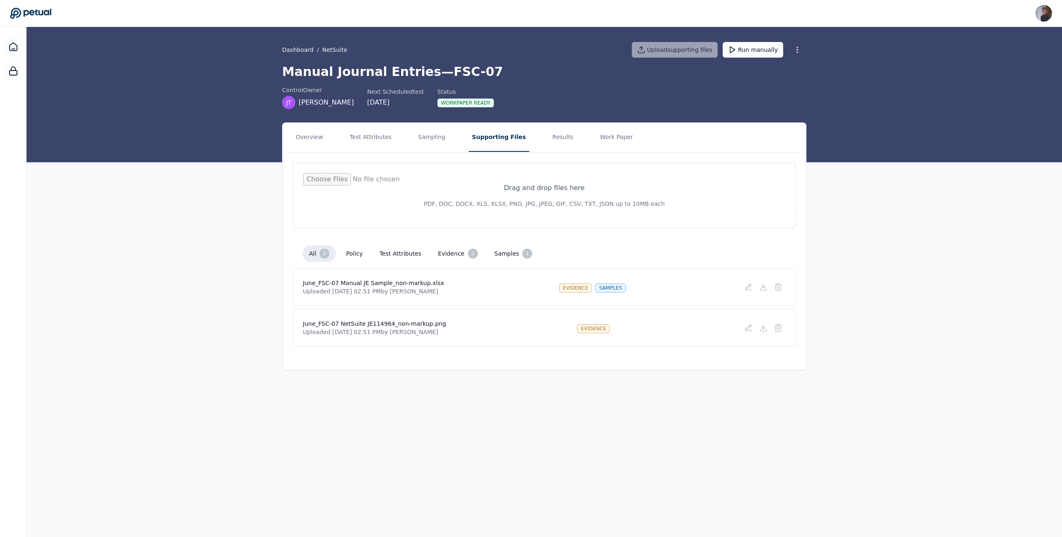
click at [496, 123] on button "Supporting Files" at bounding box center [499, 137] width 61 height 29
